Goal: Task Accomplishment & Management: Manage account settings

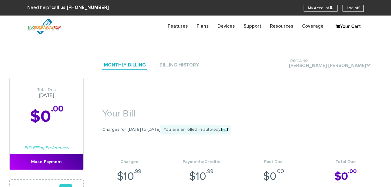
click at [228, 132] on link "Edit" at bounding box center [224, 130] width 7 height 4
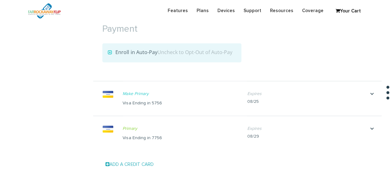
scroll to position [705, 0]
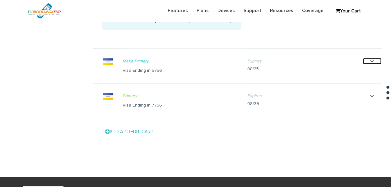
click at [371, 60] on icon "." at bounding box center [372, 61] width 19 height 6
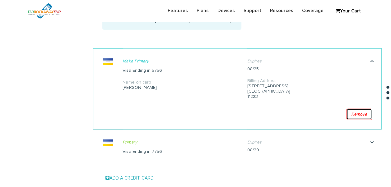
click at [359, 116] on link "Remove" at bounding box center [360, 114] width 26 height 11
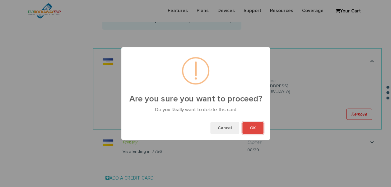
click at [262, 128] on button "OK" at bounding box center [253, 128] width 21 height 12
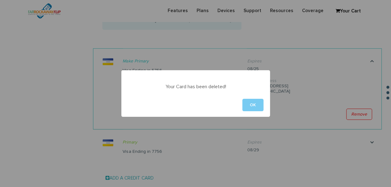
click at [253, 104] on button "OK" at bounding box center [253, 105] width 21 height 12
